Goal: Task Accomplishment & Management: Use online tool/utility

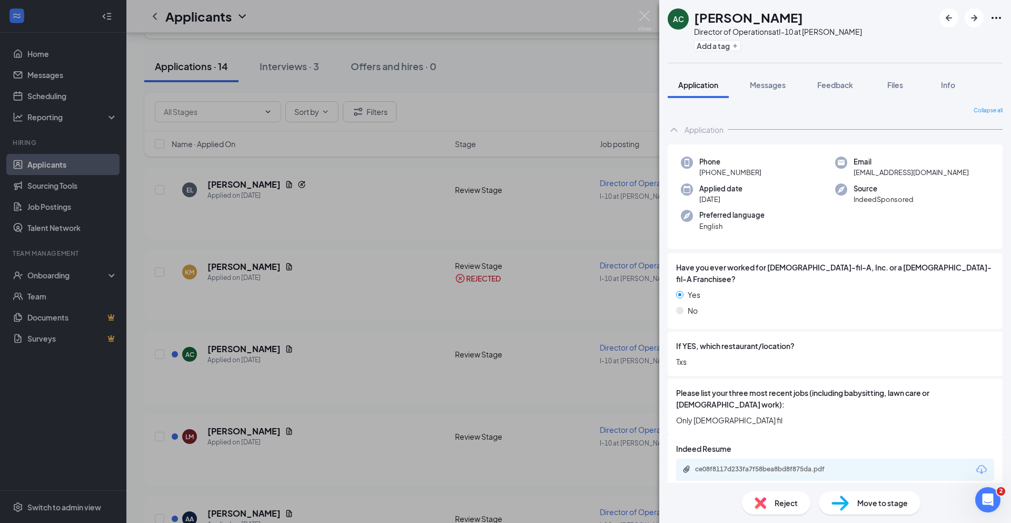
scroll to position [269, 0]
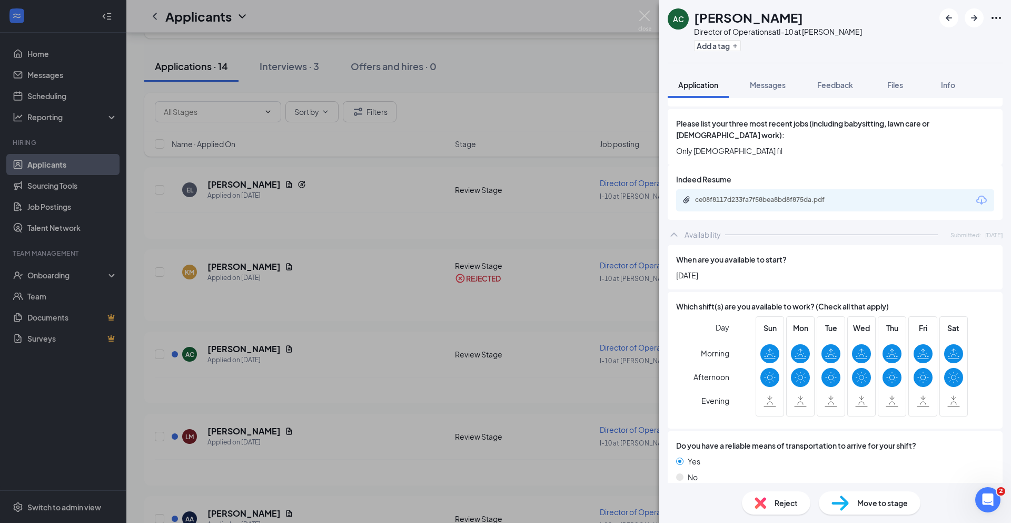
click at [876, 503] on span "Move to stage" at bounding box center [883, 503] width 51 height 12
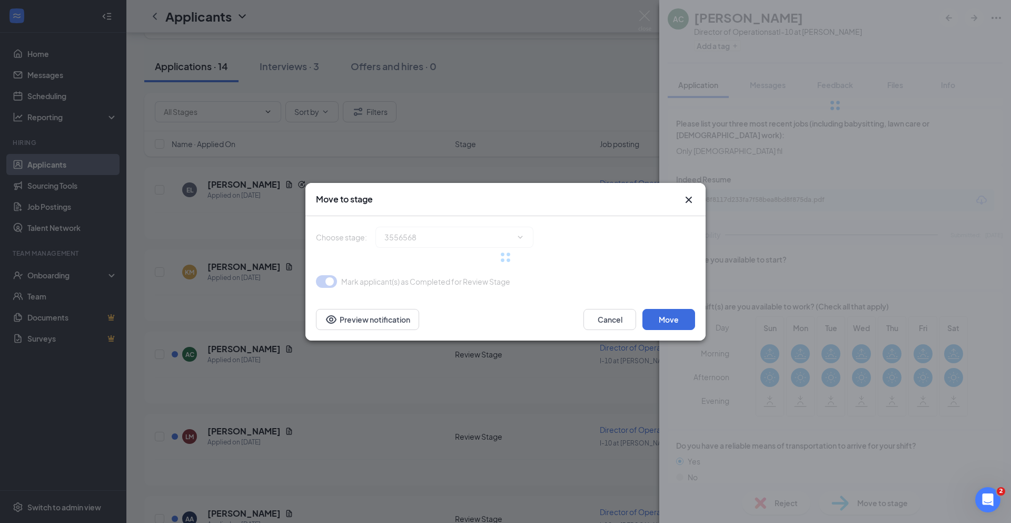
type input "Onsite Interview (next stage)"
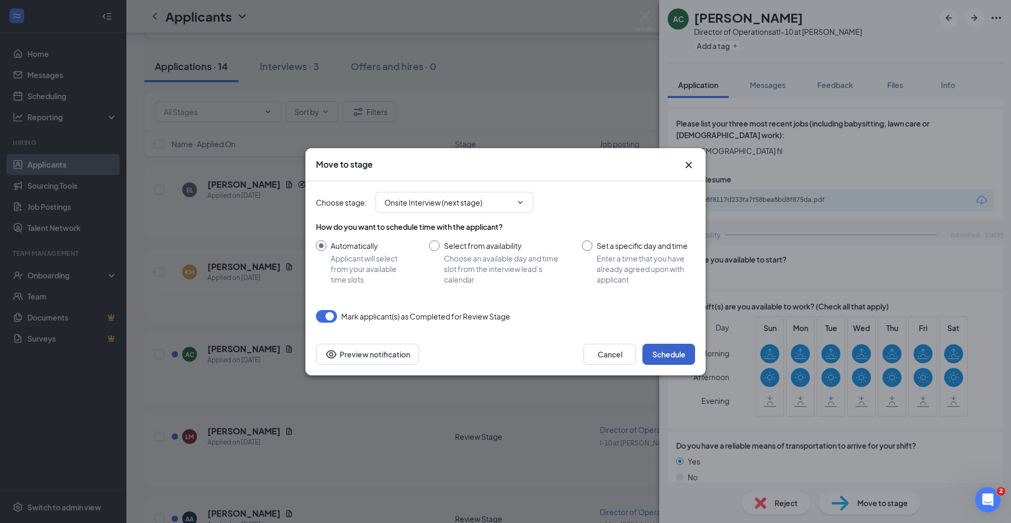
click at [679, 354] on button "Schedule" at bounding box center [669, 353] width 53 height 21
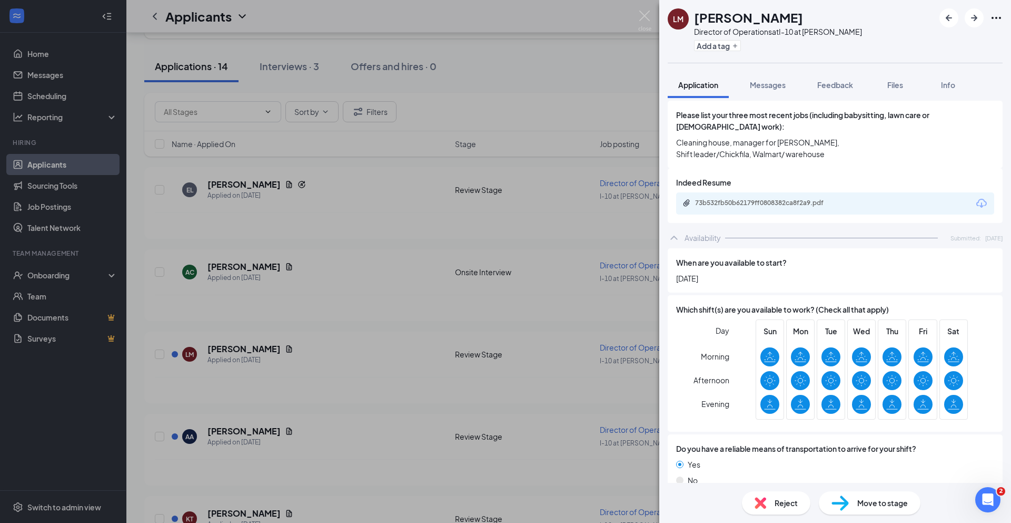
scroll to position [284, 0]
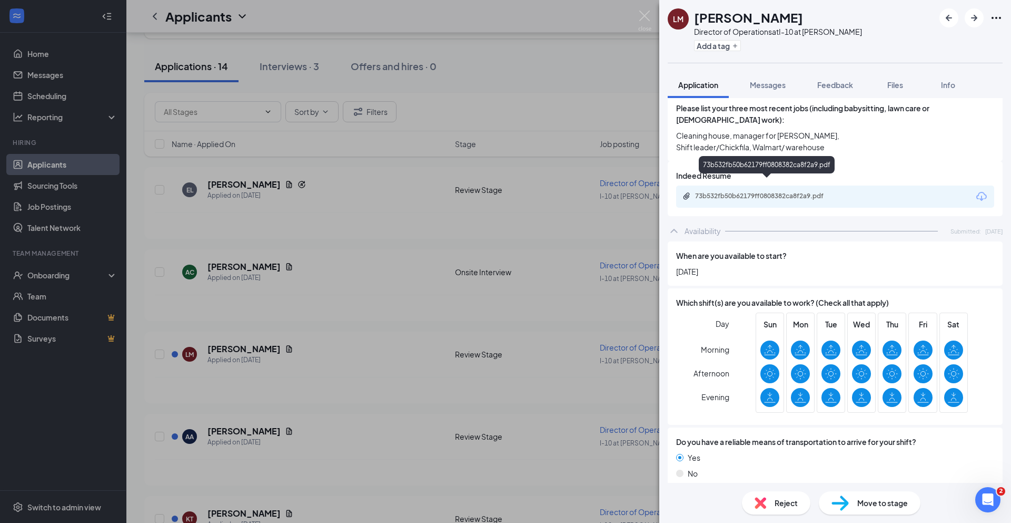
click at [760, 192] on div "73b532fb50b62179ff0808382ca8f2a9.pdf" at bounding box center [769, 196] width 148 height 8
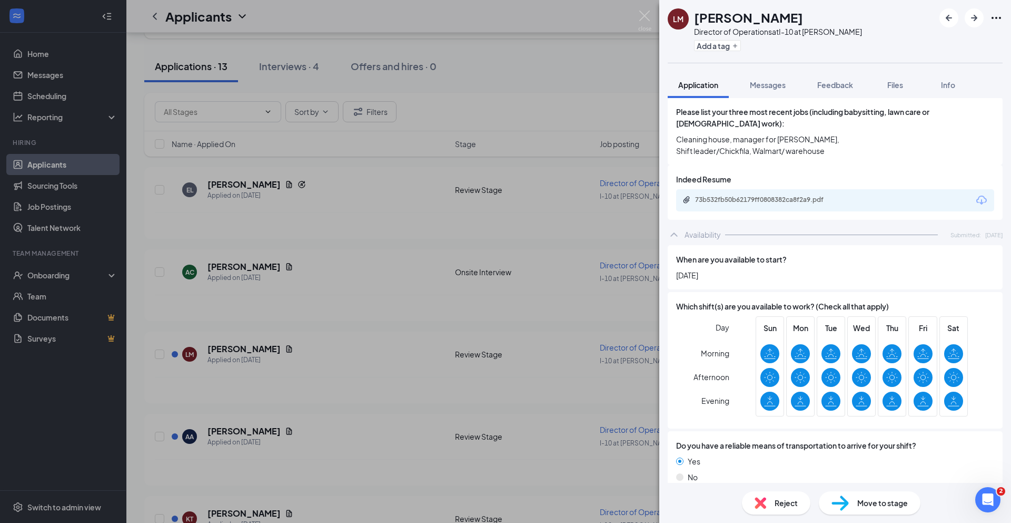
click at [856, 505] on div "Move to stage" at bounding box center [870, 502] width 102 height 23
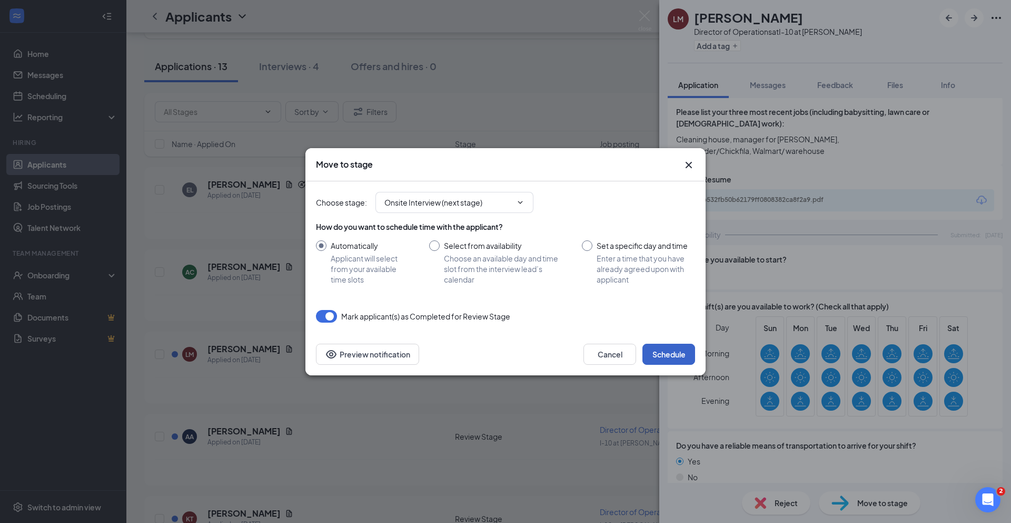
click at [677, 353] on button "Schedule" at bounding box center [669, 353] width 53 height 21
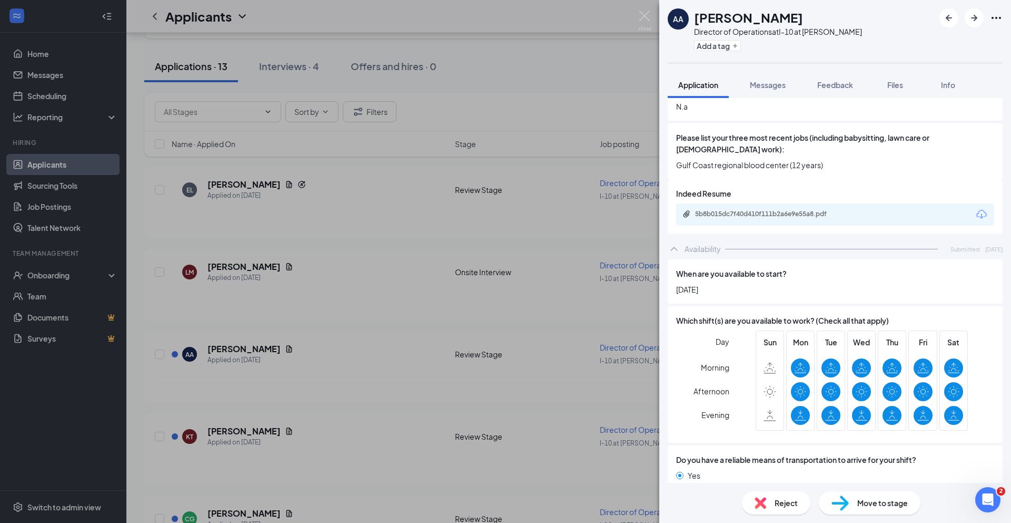
scroll to position [119, 0]
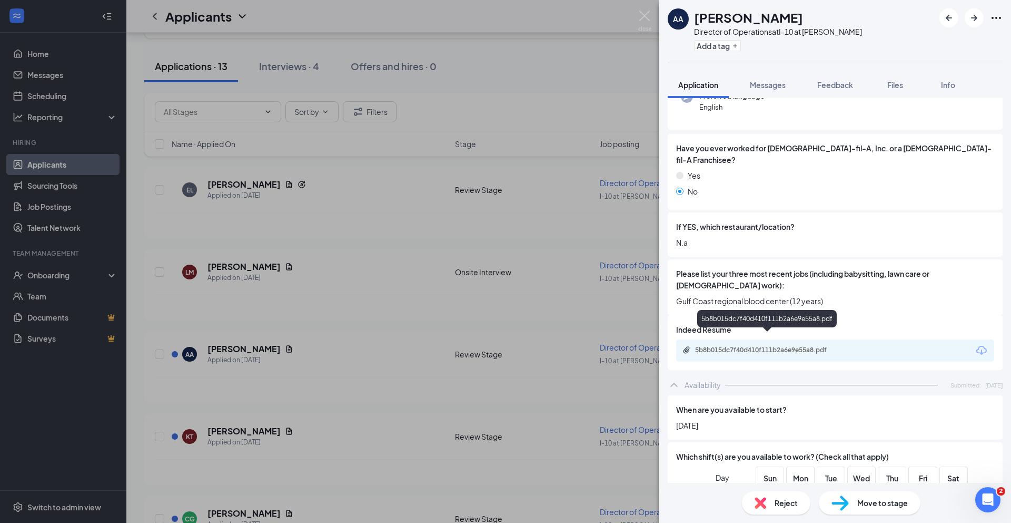
click at [763, 346] on div "5b8b015dc7f40d410f111b2a6e9e55a8.pdf" at bounding box center [769, 350] width 148 height 8
click at [785, 506] on span "Reject" at bounding box center [786, 503] width 23 height 12
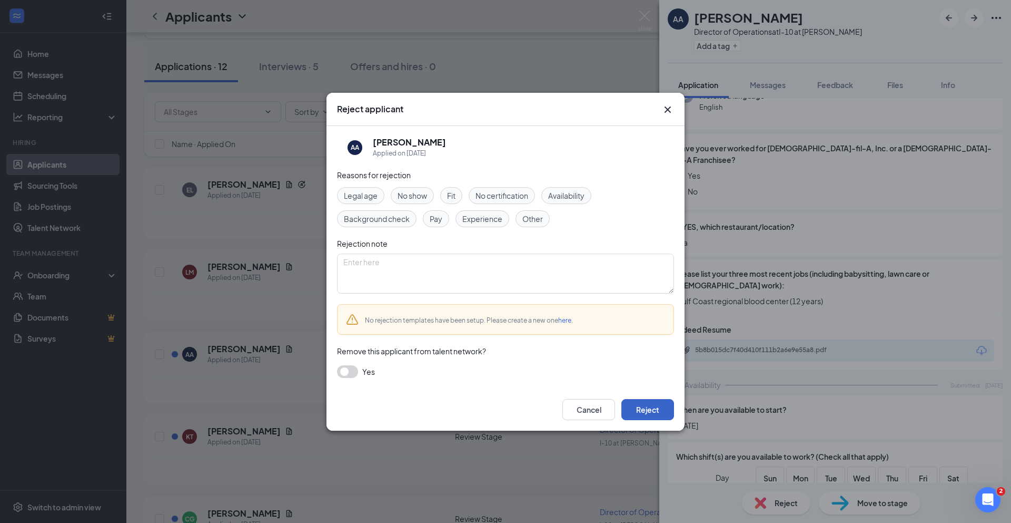
click at [646, 410] on button "Reject" at bounding box center [648, 409] width 53 height 21
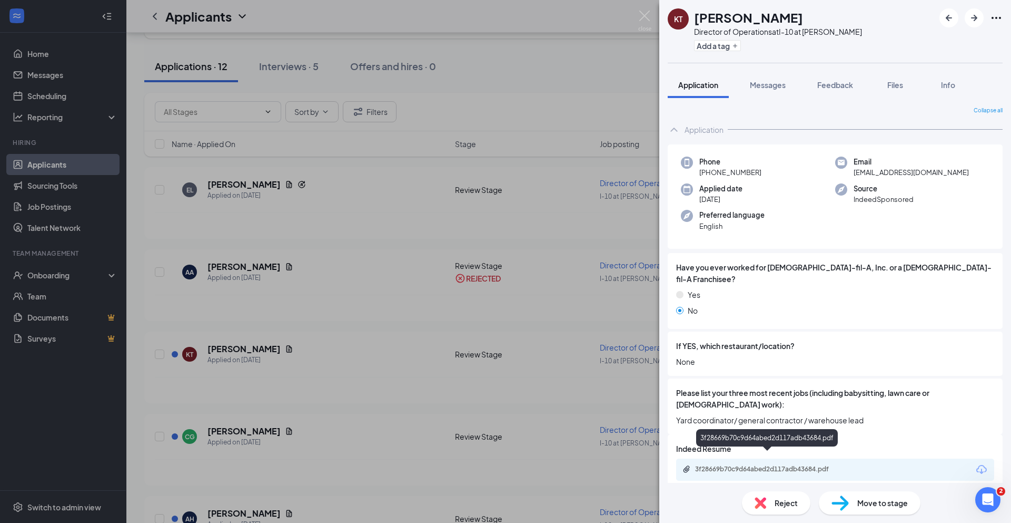
click at [745, 465] on div "3f28669b70c9d64abed2d117adb43684.pdf" at bounding box center [769, 469] width 148 height 8
click at [784, 499] on span "Reject" at bounding box center [786, 503] width 23 height 12
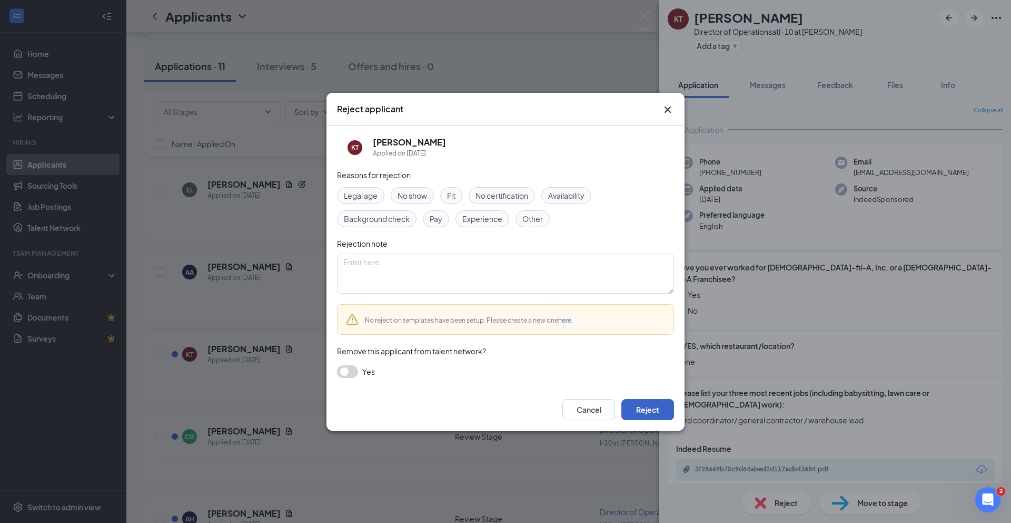
click at [659, 412] on button "Reject" at bounding box center [648, 409] width 53 height 21
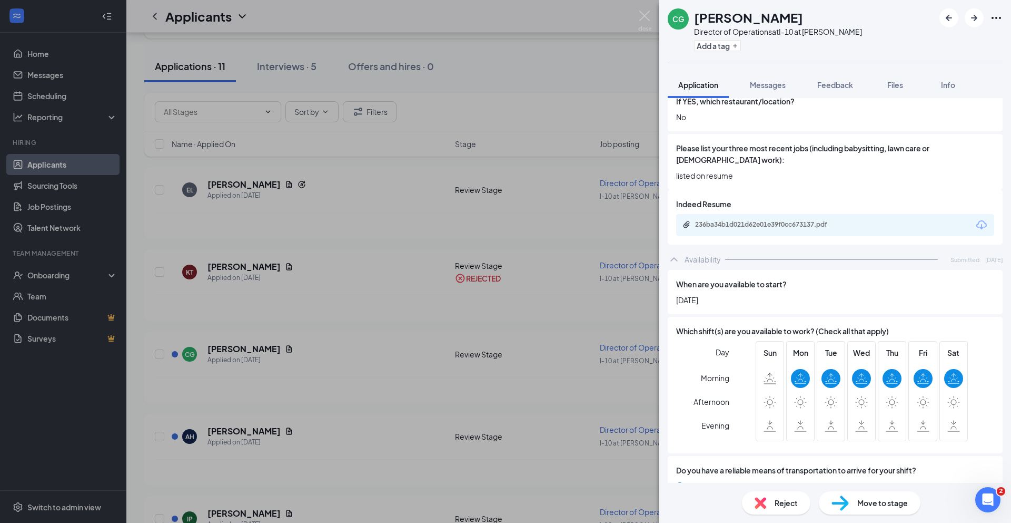
scroll to position [273, 0]
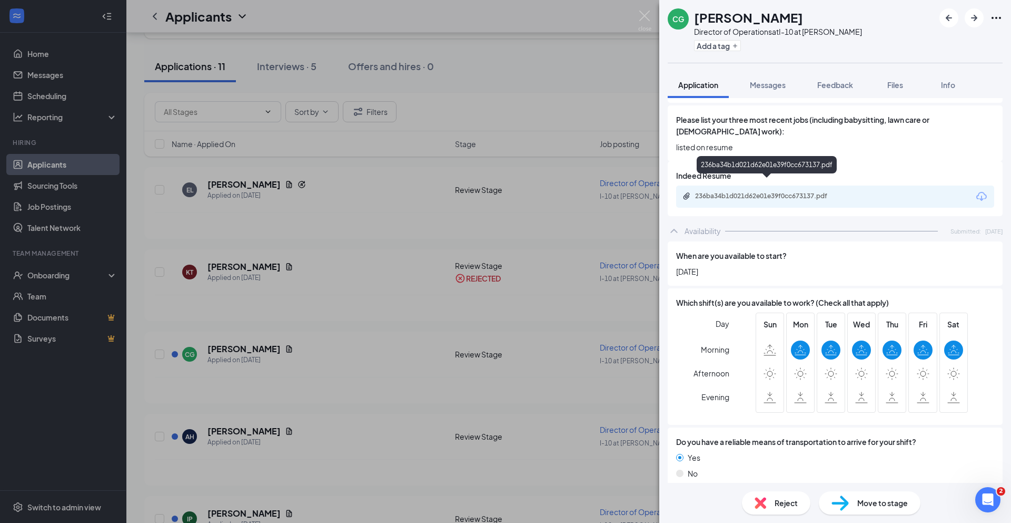
click at [740, 192] on div "236ba34b1d021d62e01e39f0cc673137.pdf" at bounding box center [769, 196] width 148 height 8
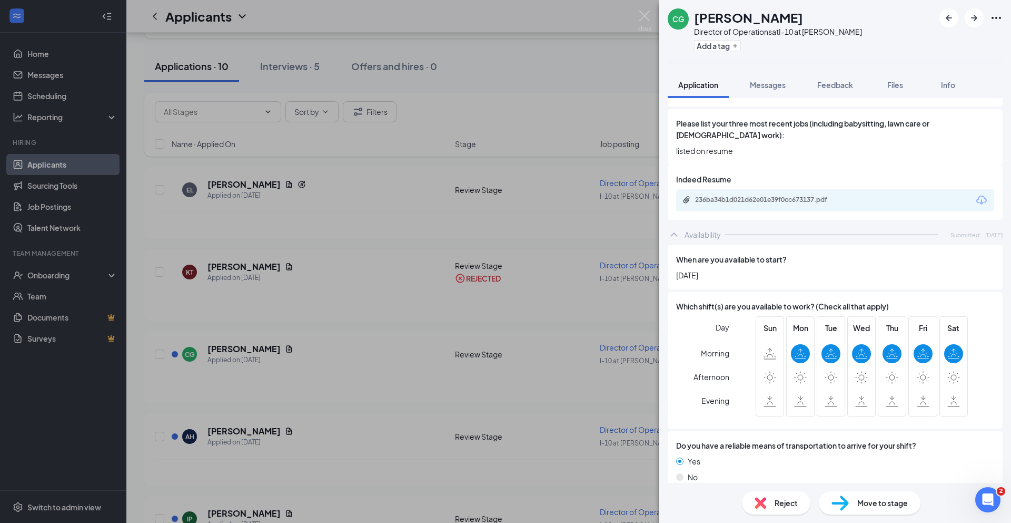
click at [781, 506] on span "Reject" at bounding box center [786, 503] width 23 height 12
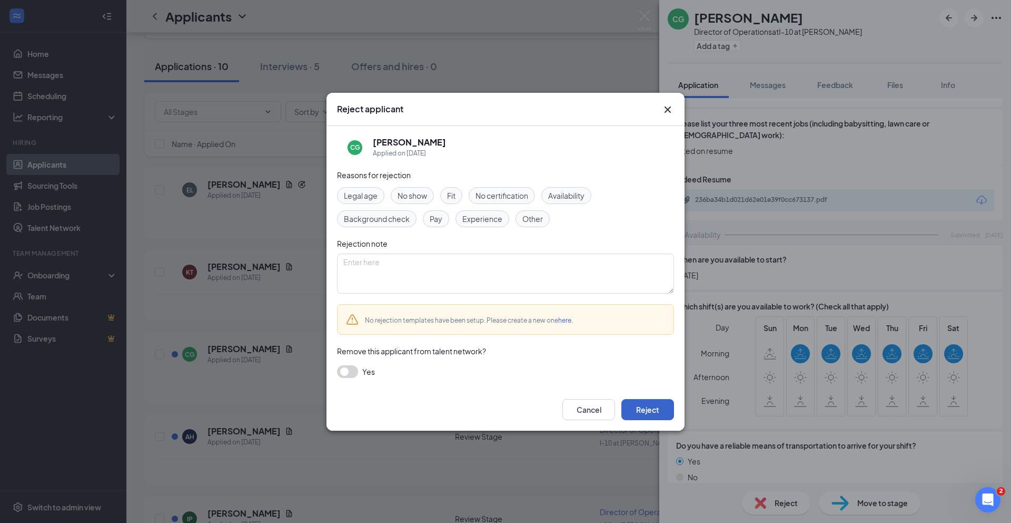
click at [653, 412] on button "Reject" at bounding box center [648, 409] width 53 height 21
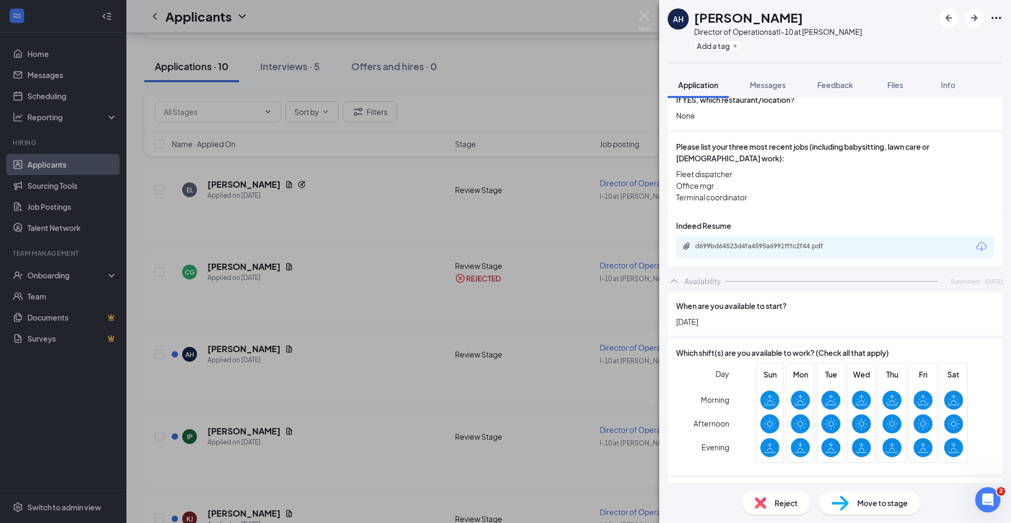
scroll to position [296, 0]
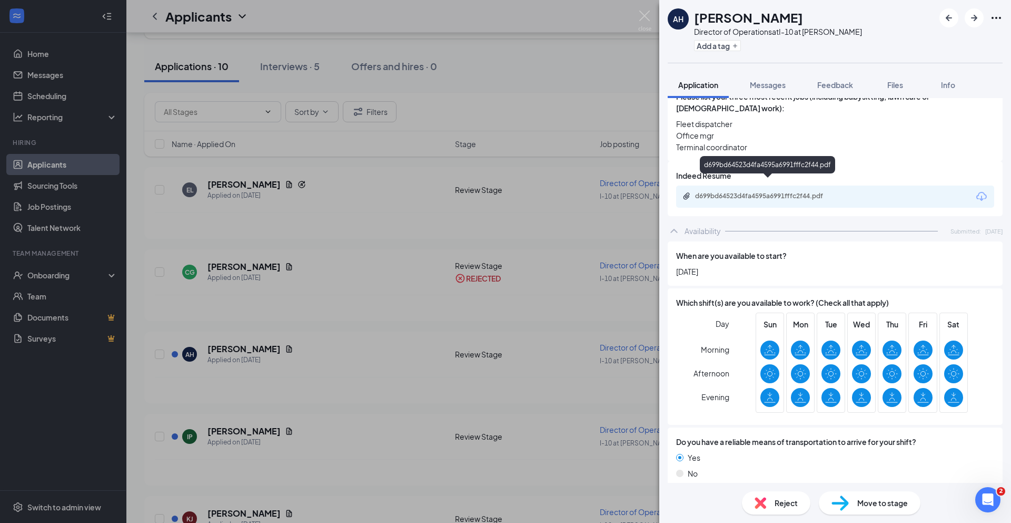
click at [732, 192] on div "d699bd64523d4fa4595a6991fffc2f44.pdf" at bounding box center [769, 196] width 148 height 8
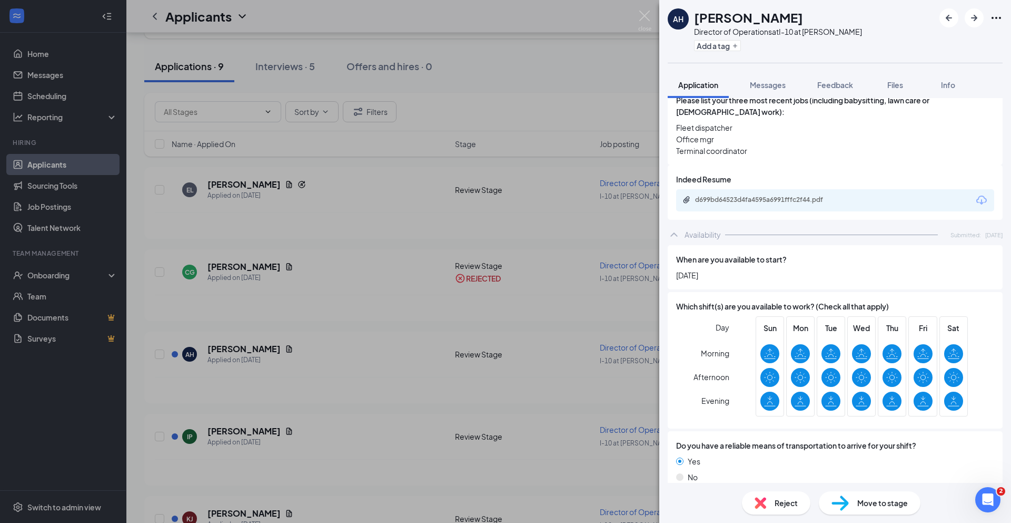
click at [783, 505] on span "Reject" at bounding box center [786, 503] width 23 height 12
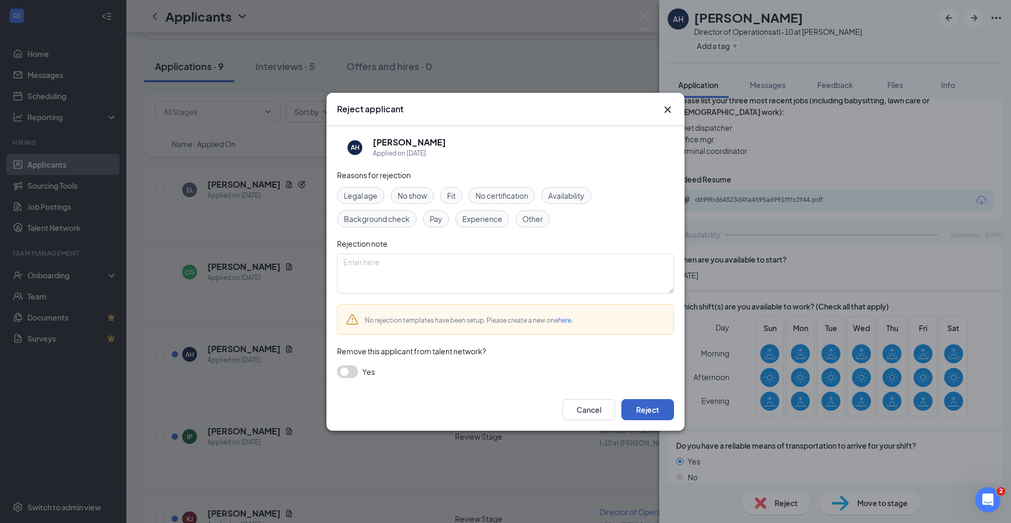
click at [644, 409] on button "Reject" at bounding box center [648, 409] width 53 height 21
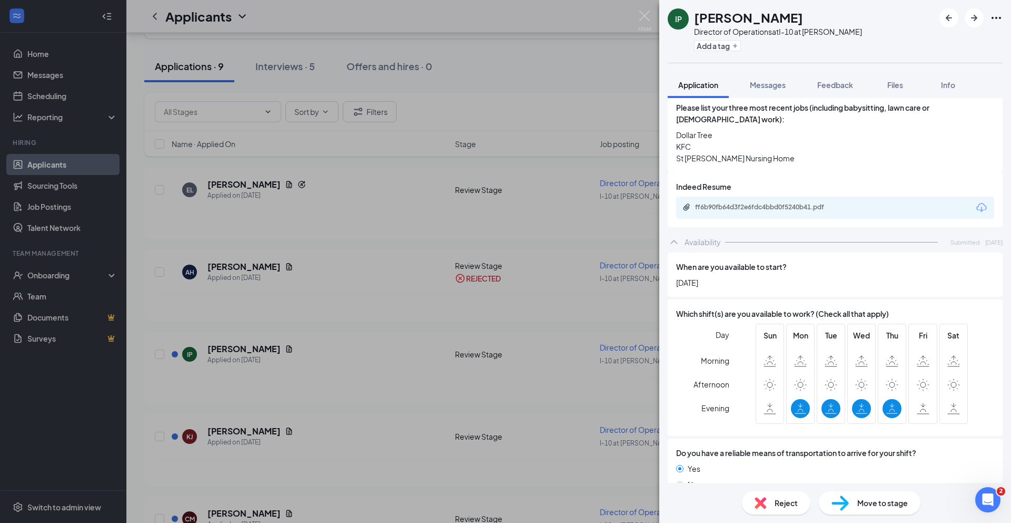
scroll to position [296, 0]
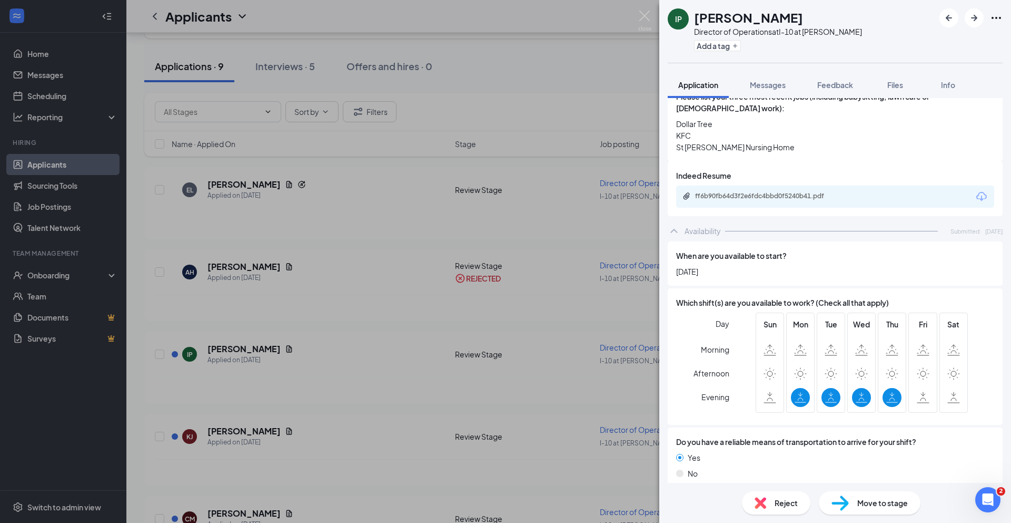
click at [788, 506] on span "Reject" at bounding box center [786, 503] width 23 height 12
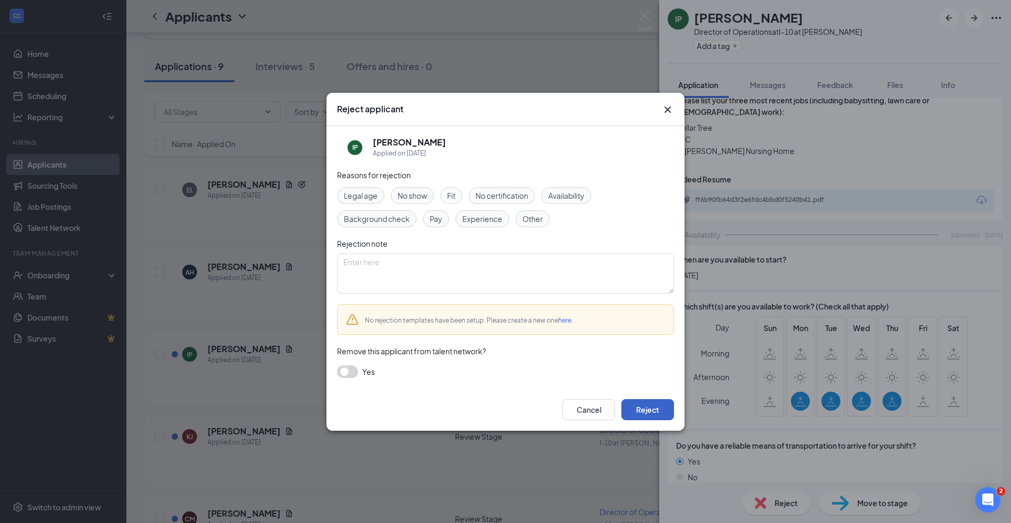
click at [648, 407] on button "Reject" at bounding box center [648, 409] width 53 height 21
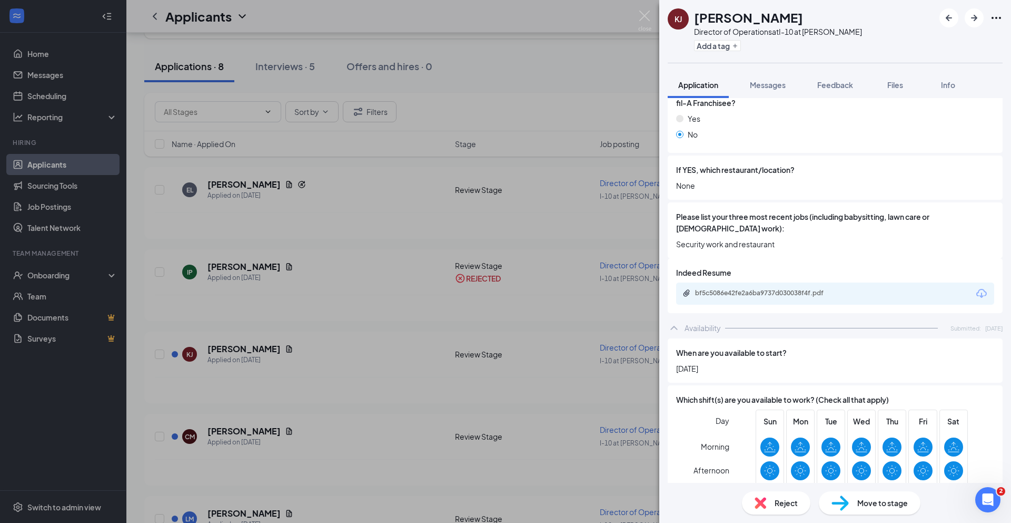
scroll to position [273, 0]
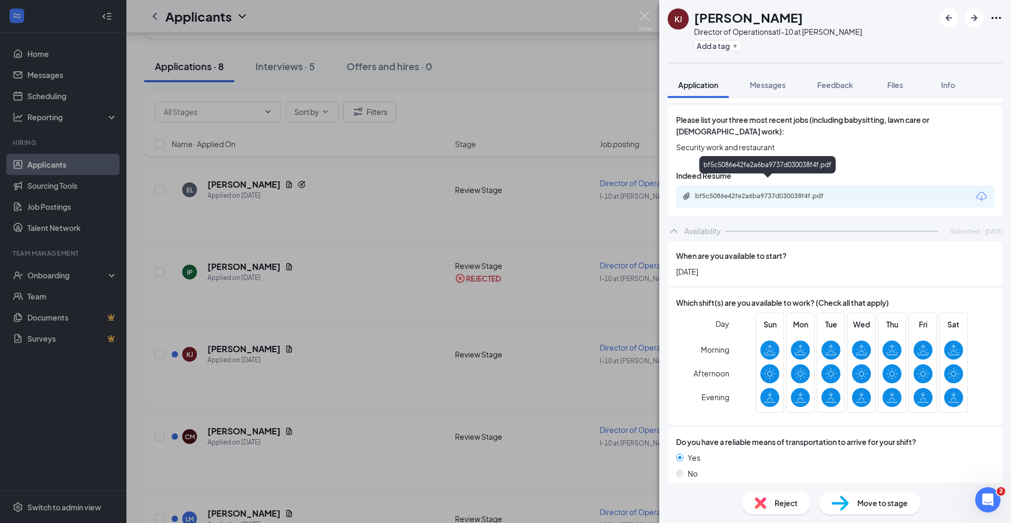
click at [764, 192] on div "bf5c5086e42fe2a6ba9737d030038f4f.pdf" at bounding box center [769, 196] width 148 height 8
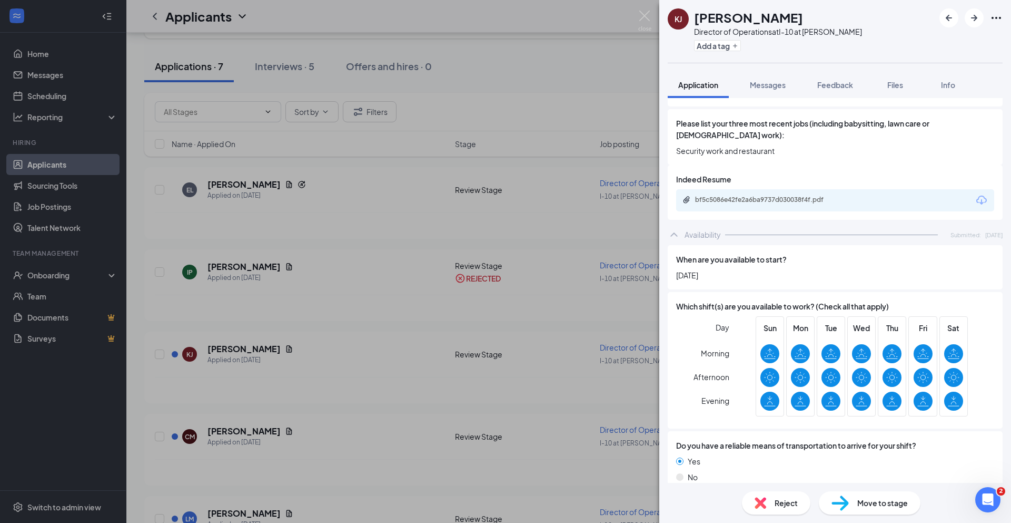
click at [772, 503] on div "Reject" at bounding box center [776, 502] width 68 height 23
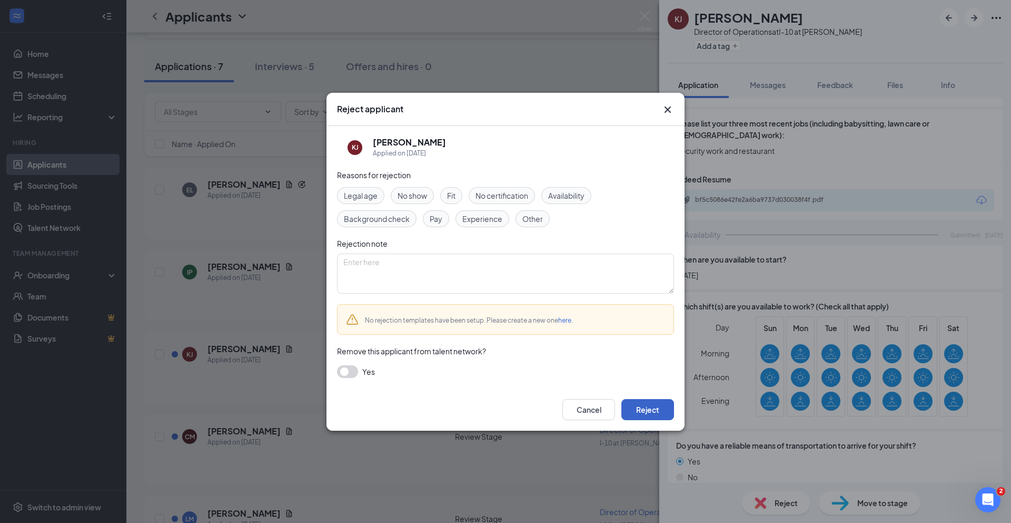
click at [637, 410] on button "Reject" at bounding box center [648, 409] width 53 height 21
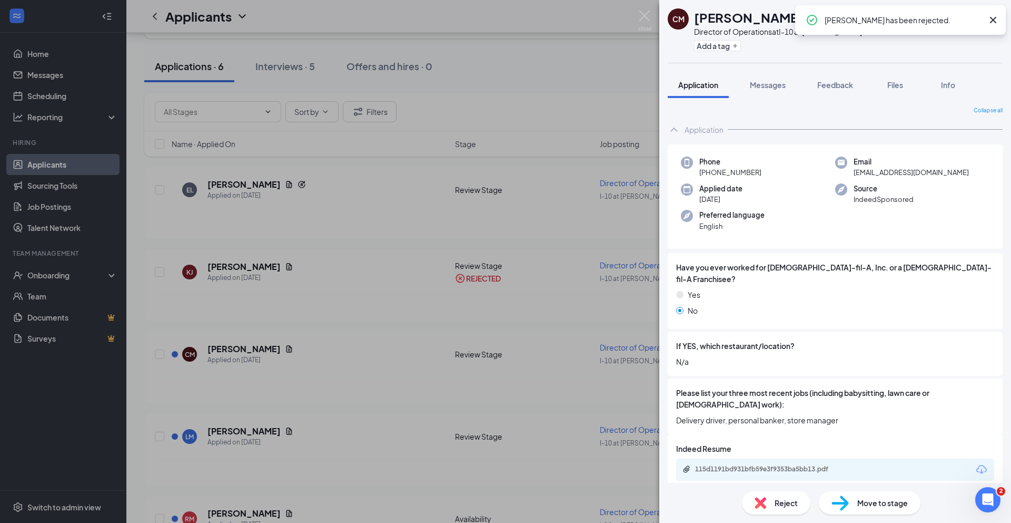
scroll to position [2, 0]
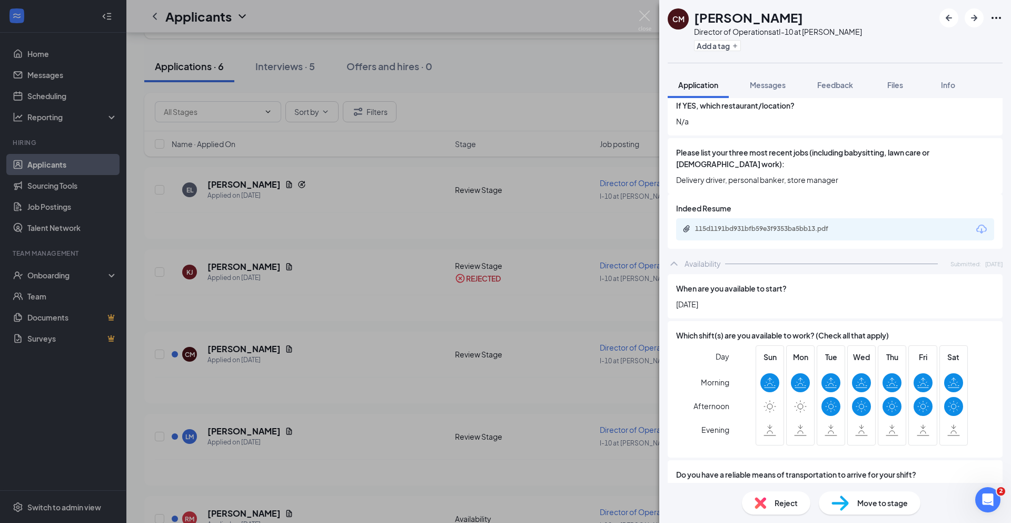
scroll to position [273, 0]
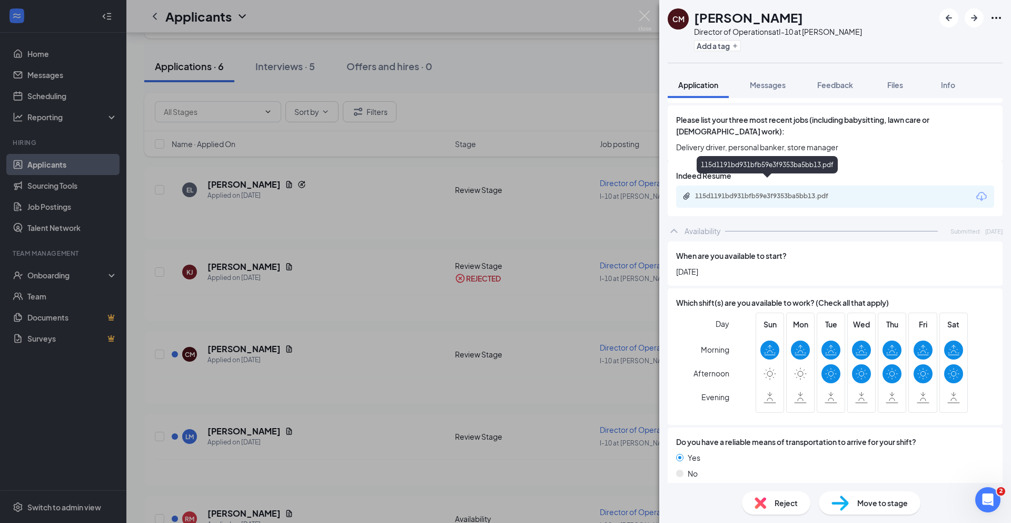
click at [802, 192] on div "115d1191bd931bfb59e3f9353ba5bb13.pdf" at bounding box center [769, 196] width 148 height 8
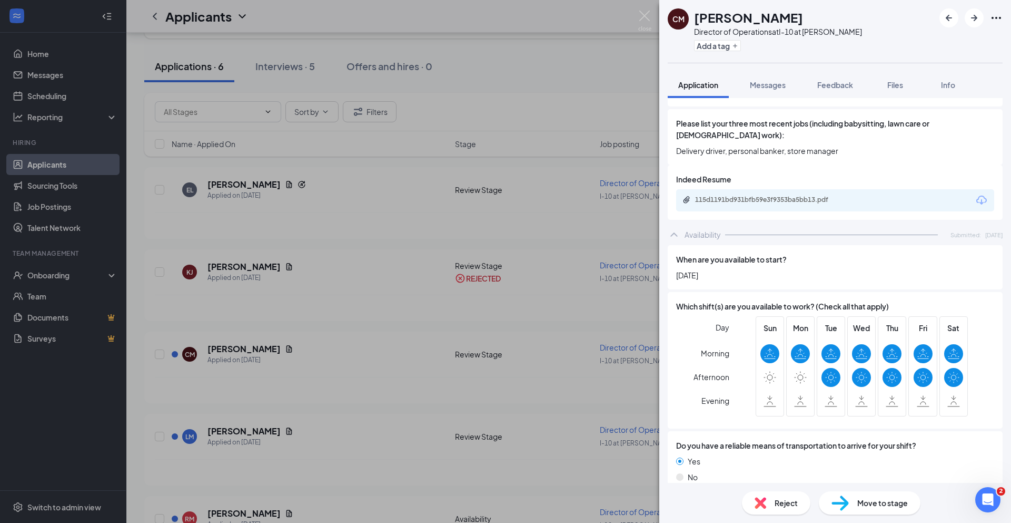
click at [783, 504] on span "Reject" at bounding box center [786, 503] width 23 height 12
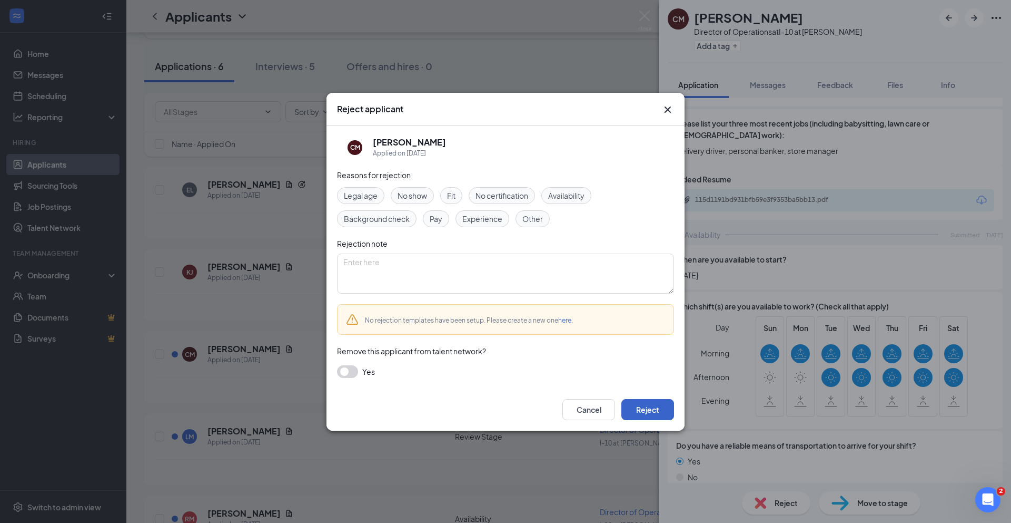
click at [652, 406] on button "Reject" at bounding box center [648, 409] width 53 height 21
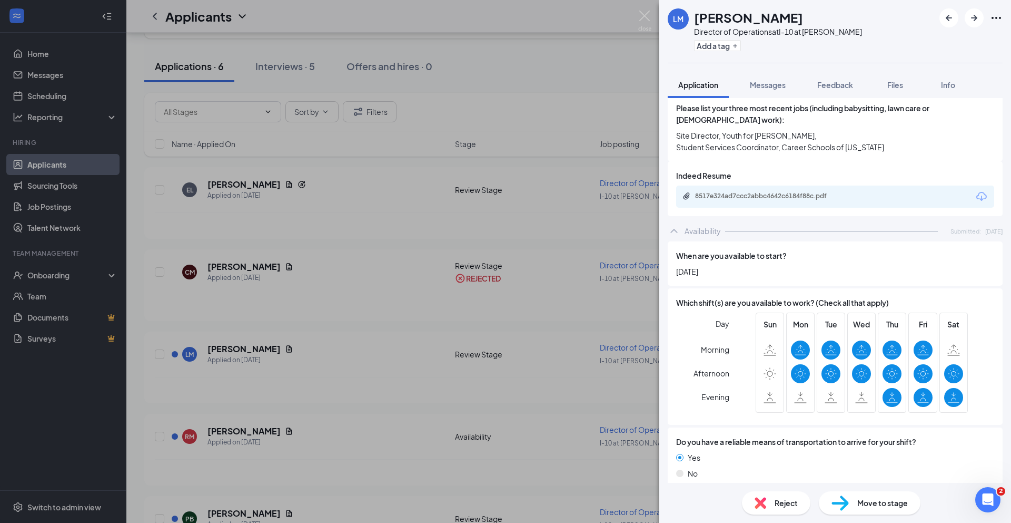
scroll to position [296, 0]
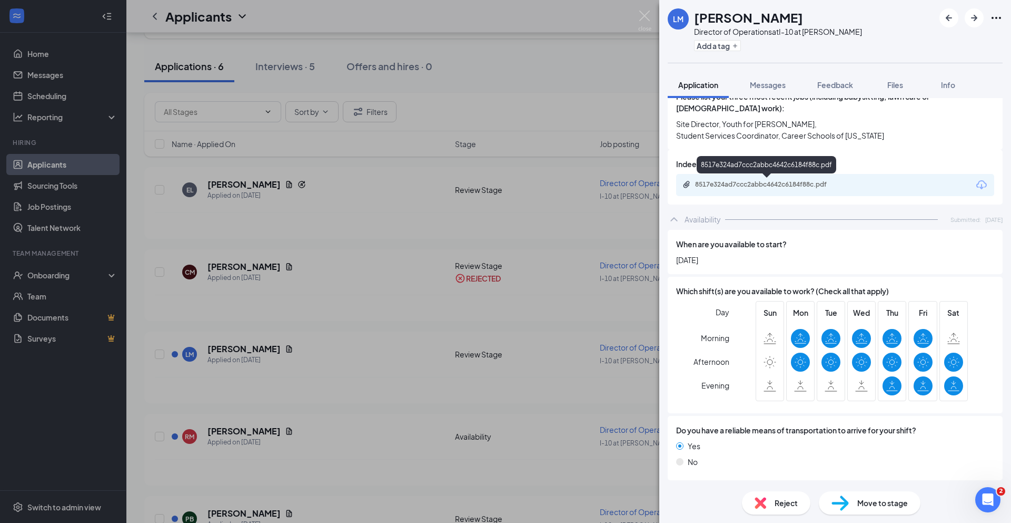
click at [761, 186] on div "8517e324ad7ccc2abbc4642c6184f88c.pdf" at bounding box center [769, 184] width 148 height 8
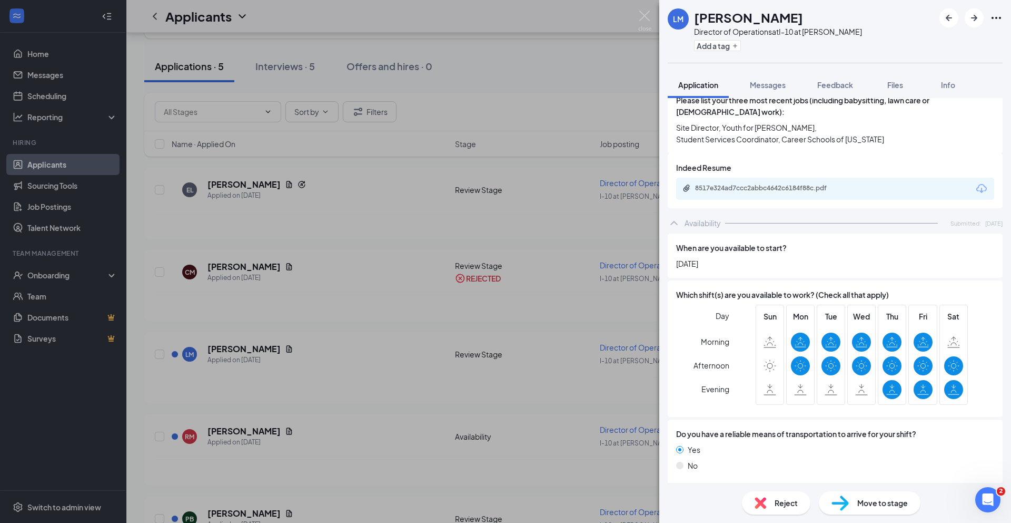
drag, startPoint x: 697, startPoint y: 21, endPoint x: 802, endPoint y: 13, distance: 105.2
click at [802, 13] on h1 "[PERSON_NAME]" at bounding box center [748, 17] width 109 height 18
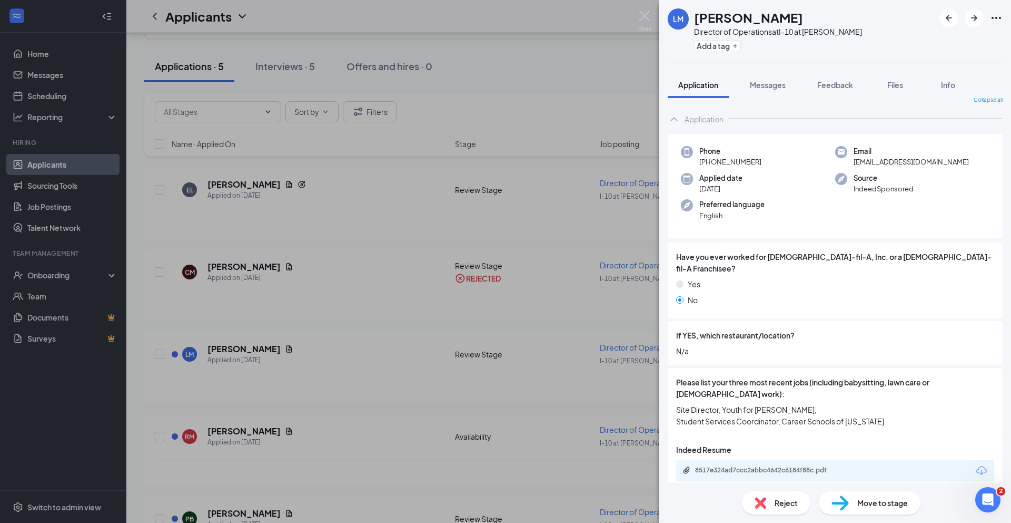
scroll to position [0, 0]
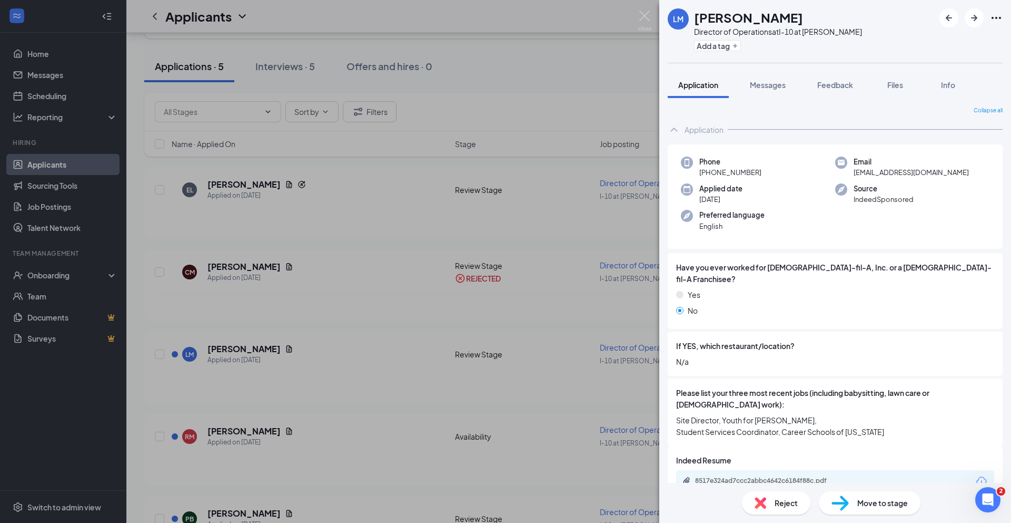
click at [784, 505] on span "Reject" at bounding box center [786, 503] width 23 height 12
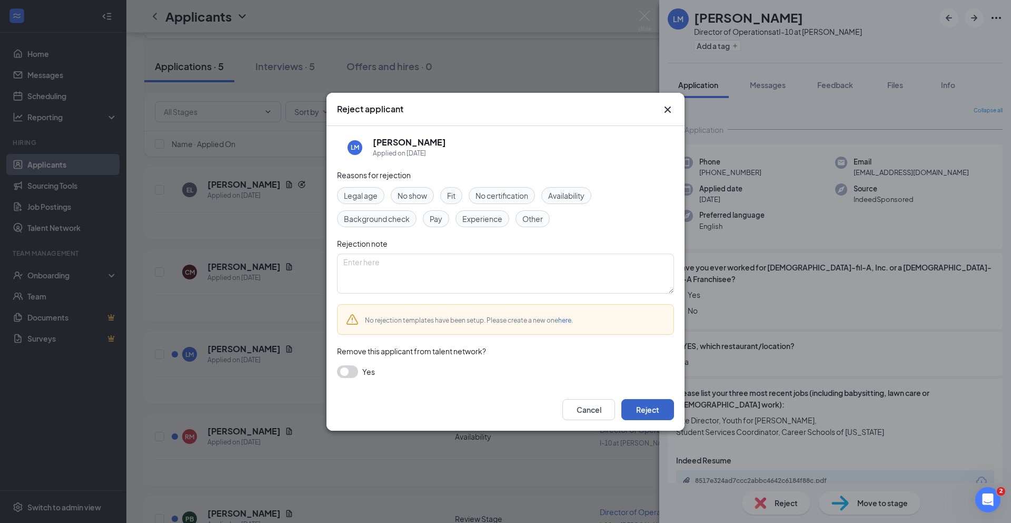
click at [649, 406] on button "Reject" at bounding box center [648, 409] width 53 height 21
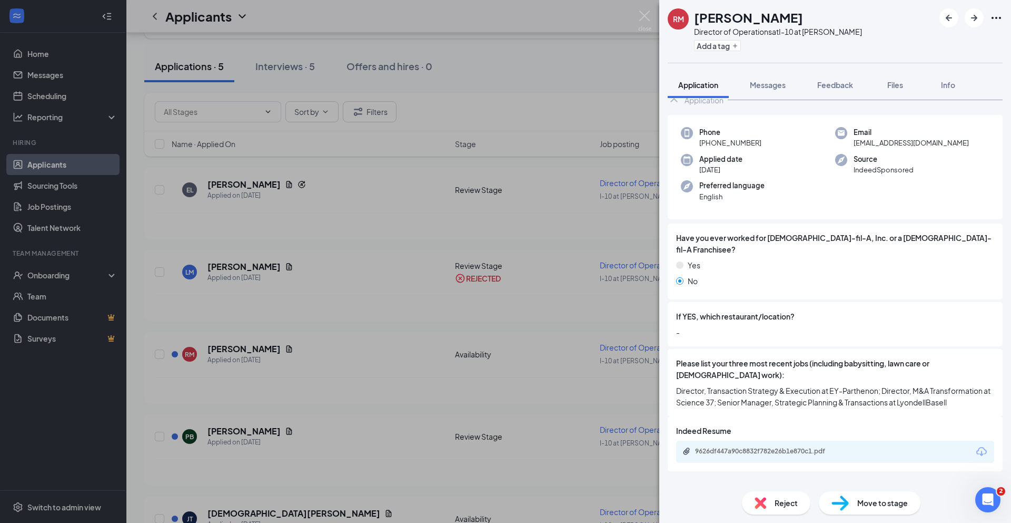
scroll to position [32, 0]
click at [784, 502] on span "Reject" at bounding box center [786, 503] width 23 height 12
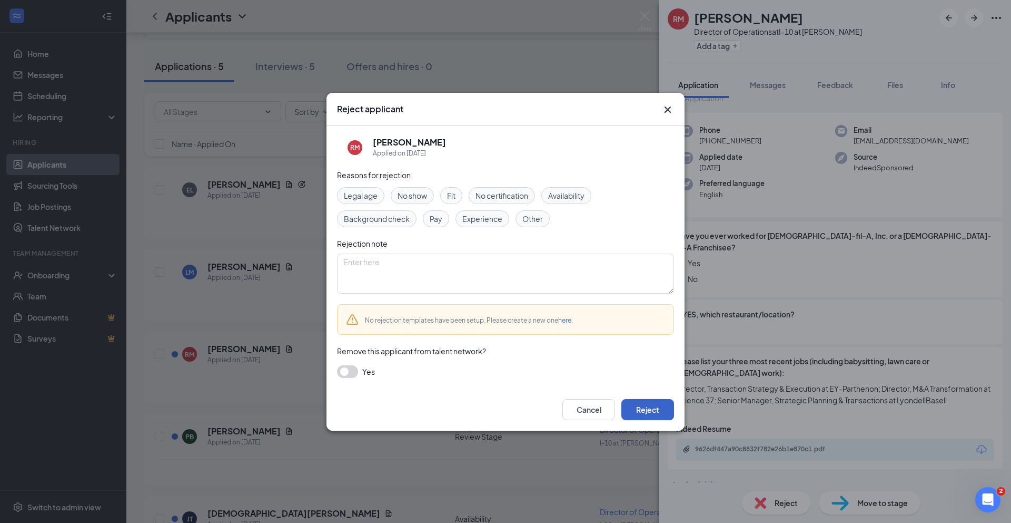
click at [644, 407] on button "Reject" at bounding box center [648, 409] width 53 height 21
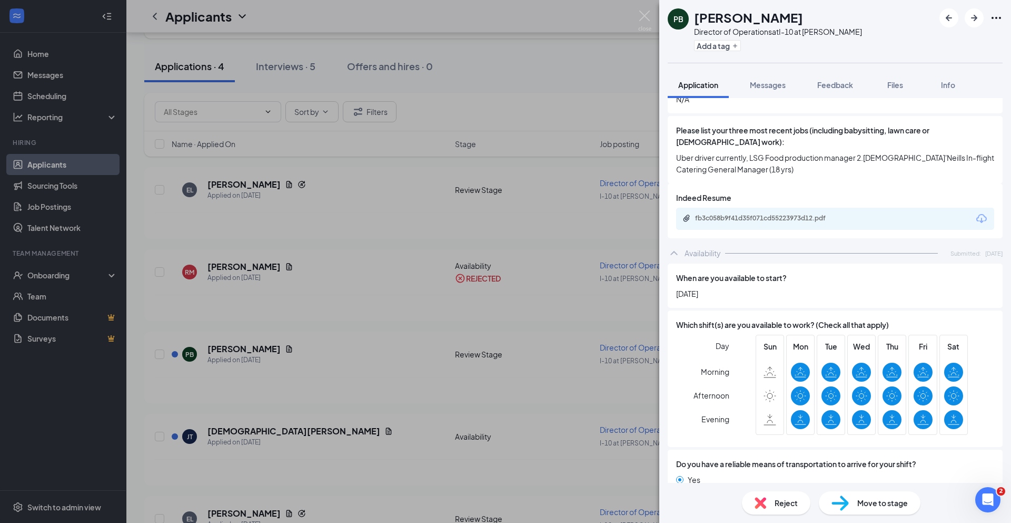
scroll to position [284, 0]
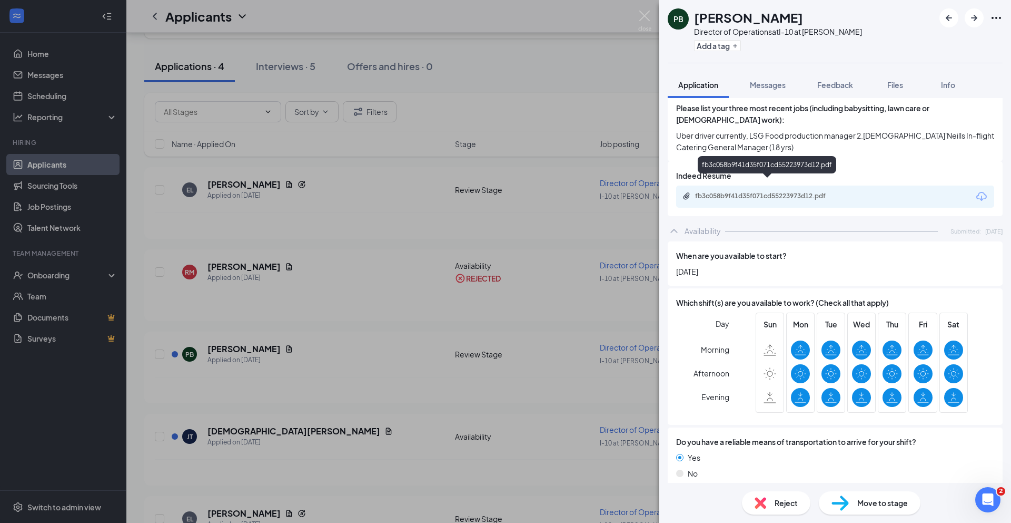
click at [759, 192] on div "fb3c058b9f41d35f071cd55223973d12.pdf" at bounding box center [769, 196] width 148 height 8
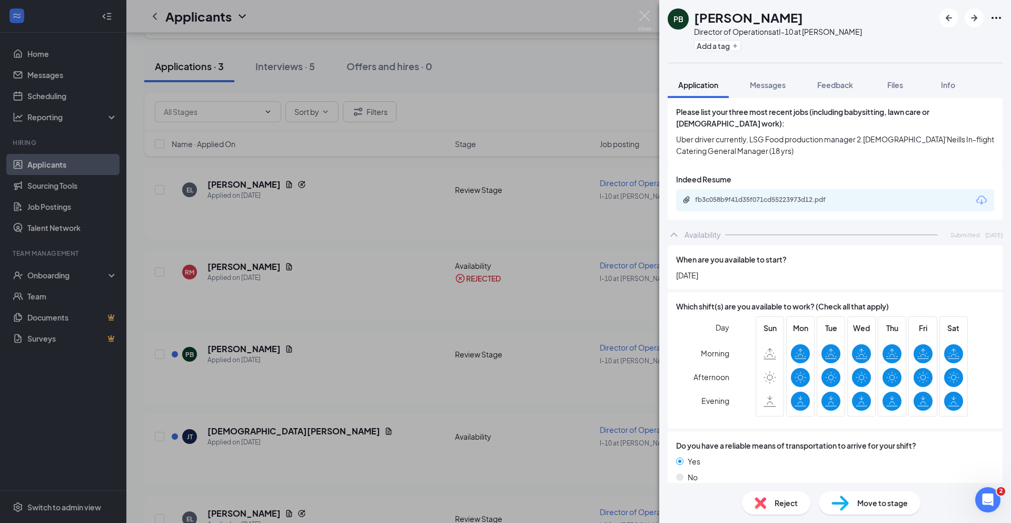
click at [778, 503] on span "Reject" at bounding box center [786, 503] width 23 height 12
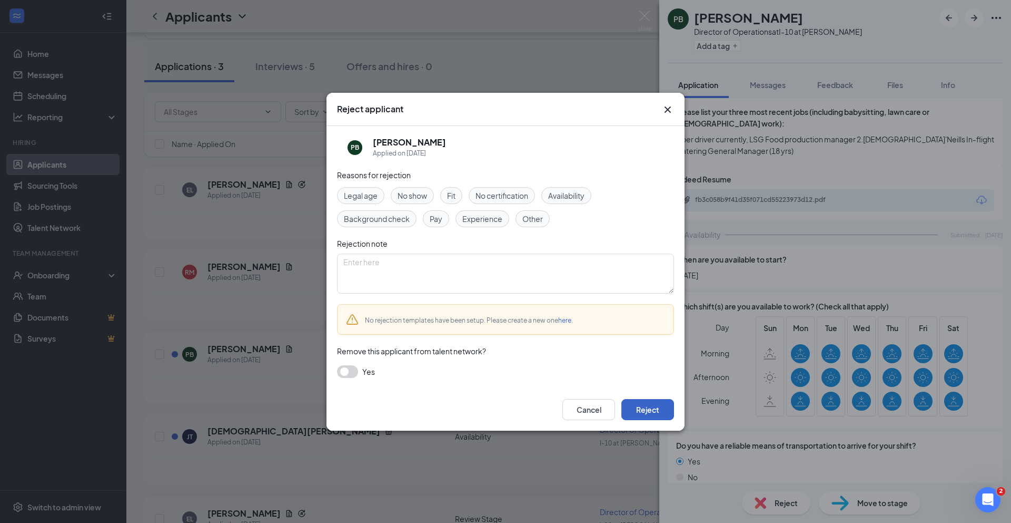
click at [648, 412] on button "Reject" at bounding box center [648, 409] width 53 height 21
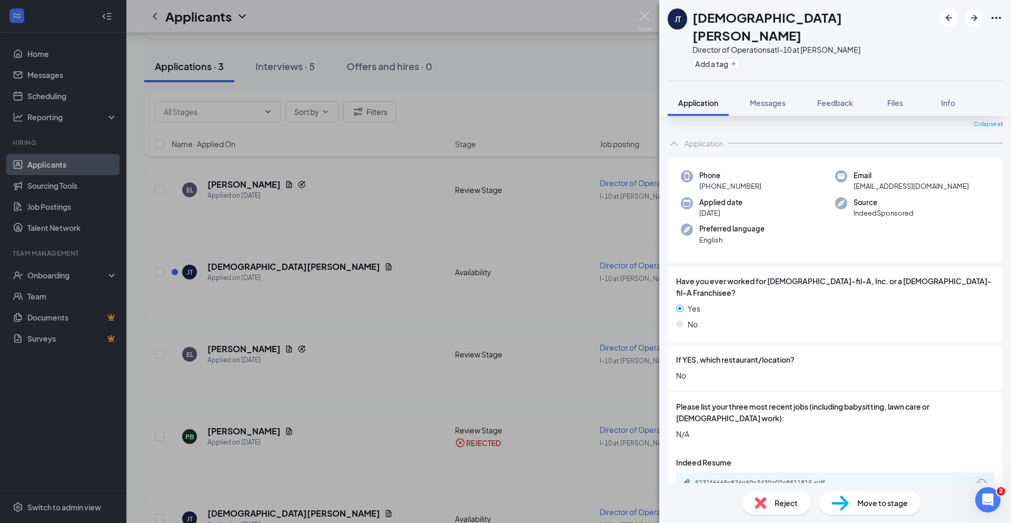
scroll to position [50, 0]
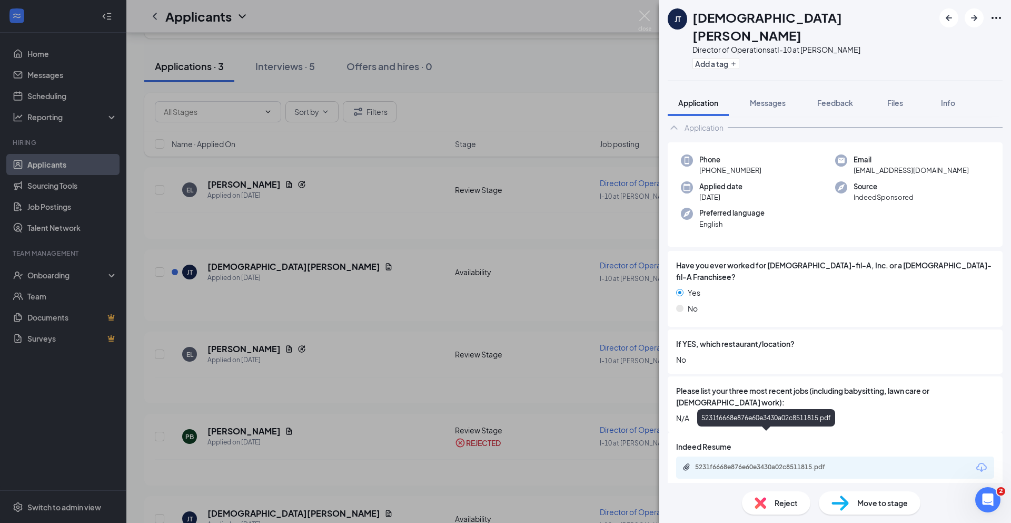
click at [782, 463] on div "5231f6668e876e60e3430a02c8511815.pdf" at bounding box center [769, 467] width 148 height 8
click at [776, 503] on span "Reject" at bounding box center [786, 503] width 23 height 12
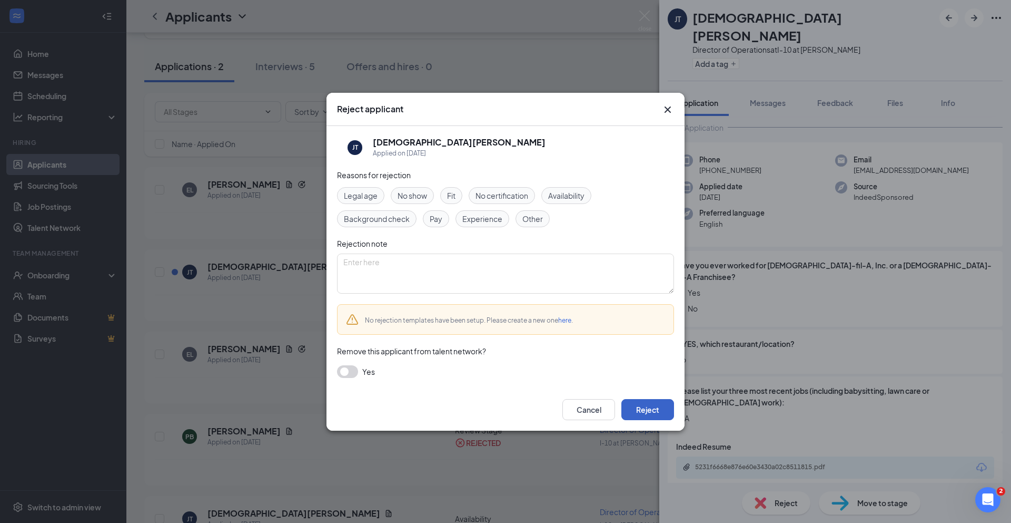
click at [645, 409] on button "Reject" at bounding box center [648, 409] width 53 height 21
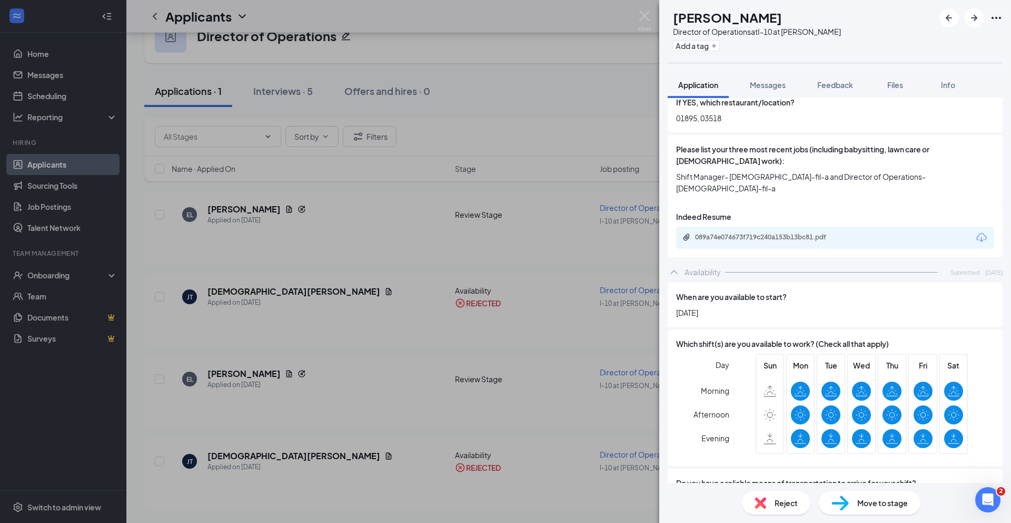
scroll to position [302, 0]
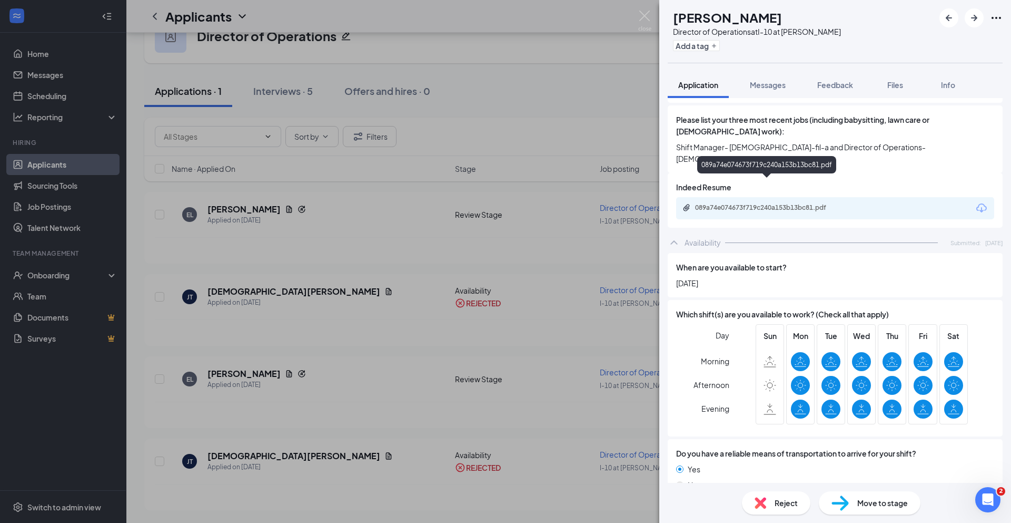
click at [749, 203] on div "089a74e074673f719c240a153b13bc81.pdf" at bounding box center [769, 207] width 148 height 8
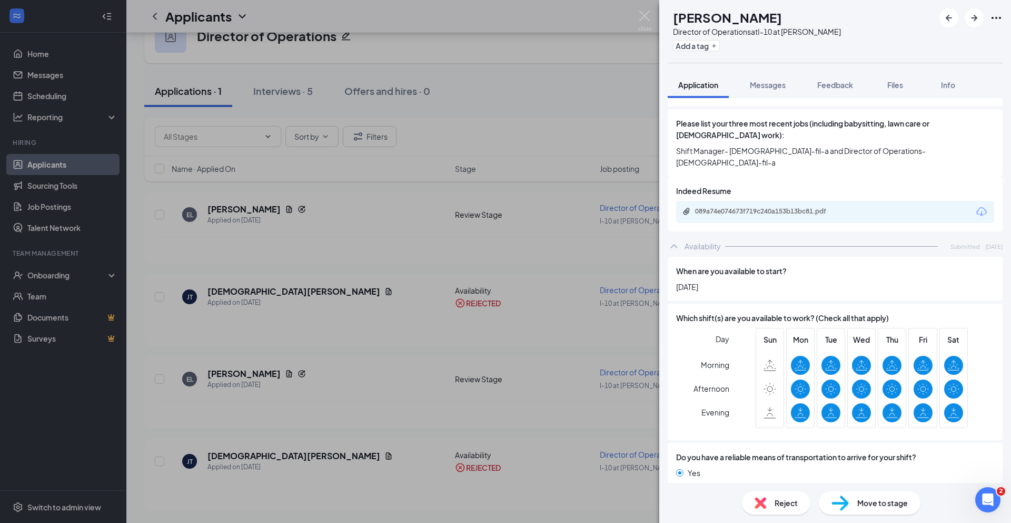
click at [783, 504] on span "Reject" at bounding box center [786, 503] width 23 height 12
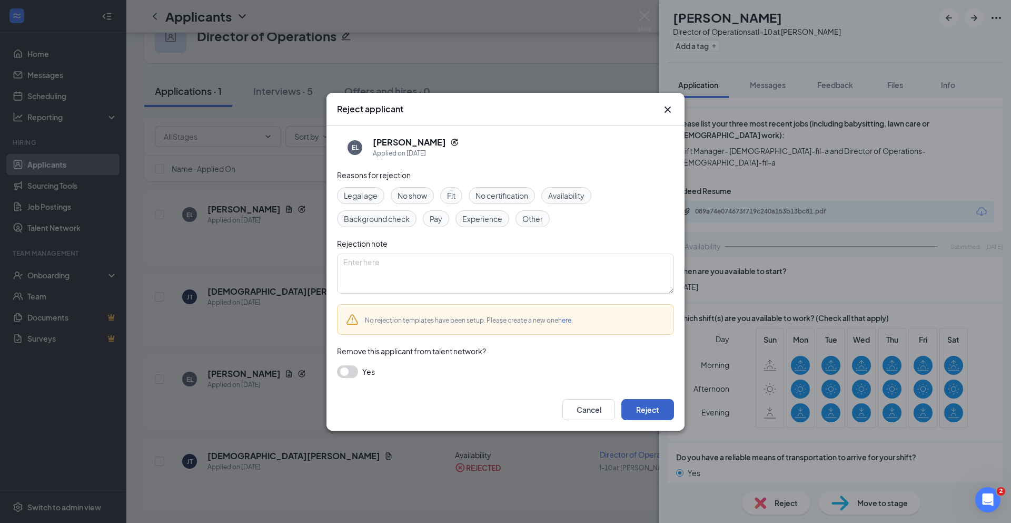
click at [657, 411] on button "Reject" at bounding box center [648, 409] width 53 height 21
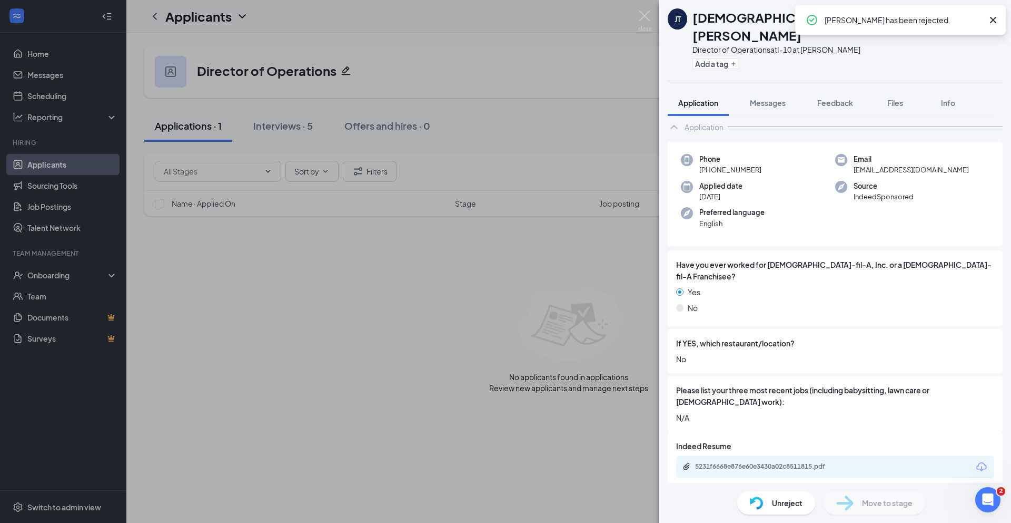
scroll to position [50, 0]
click at [646, 13] on img at bounding box center [644, 21] width 13 height 21
